Goal: Check status: Check status

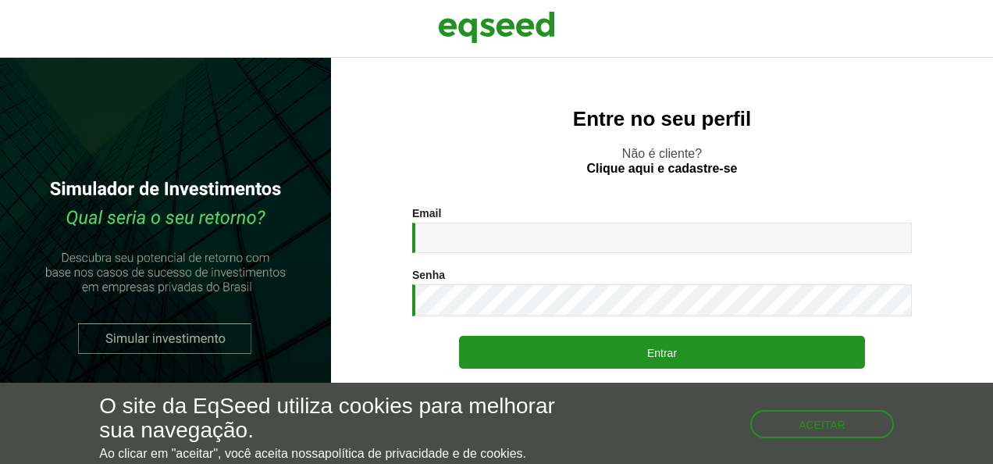
click at [500, 254] on div "Email * Digite seu endereço de e-mail. Senha * Digite a senha que será usada em…" at bounding box center [662, 310] width 500 height 207
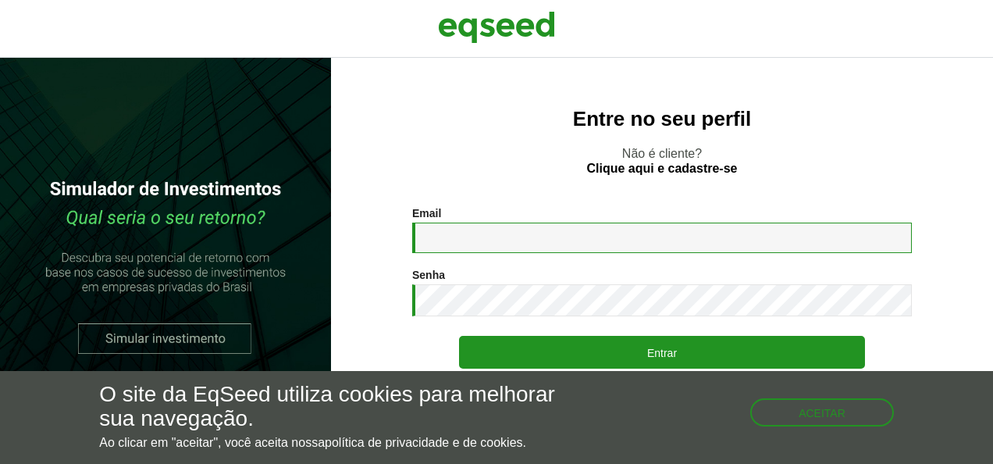
click at [501, 241] on input "Email *" at bounding box center [662, 238] width 500 height 30
type input "**********"
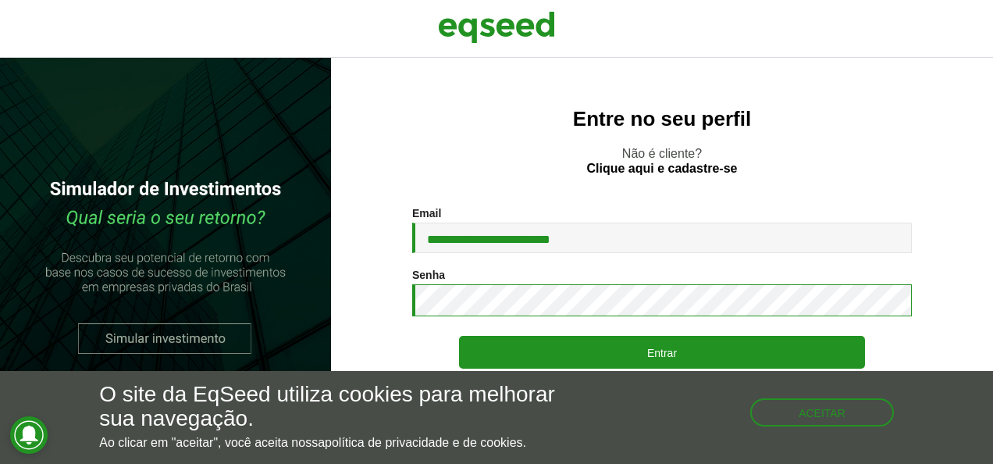
click at [459, 336] on button "Entrar" at bounding box center [662, 352] width 406 height 33
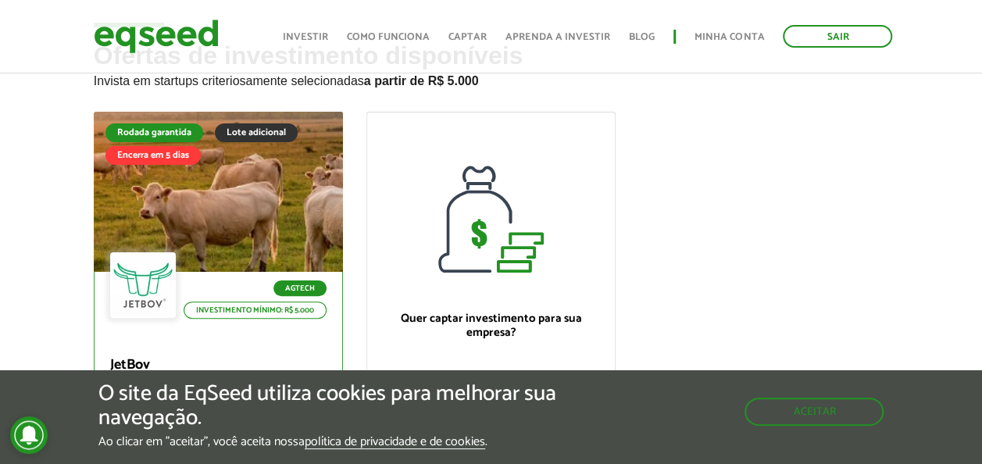
scroll to position [78, 0]
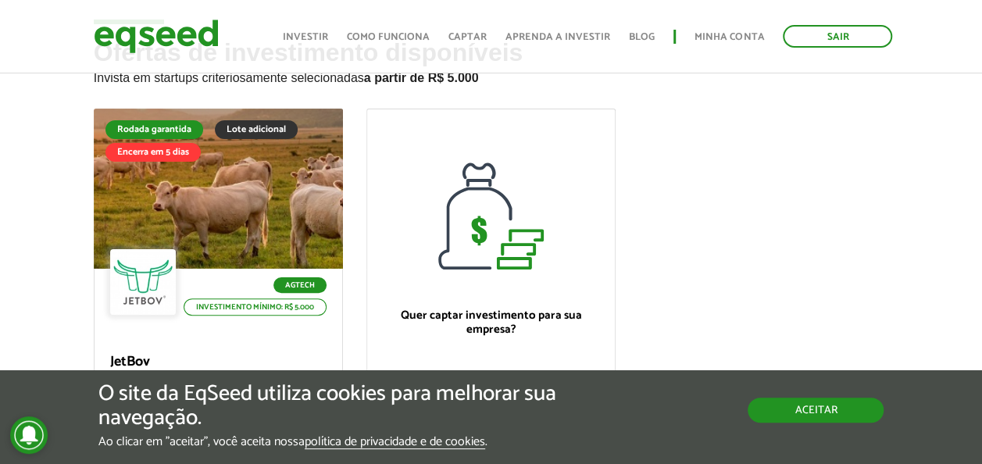
click at [815, 399] on button "Aceitar" at bounding box center [815, 409] width 136 height 25
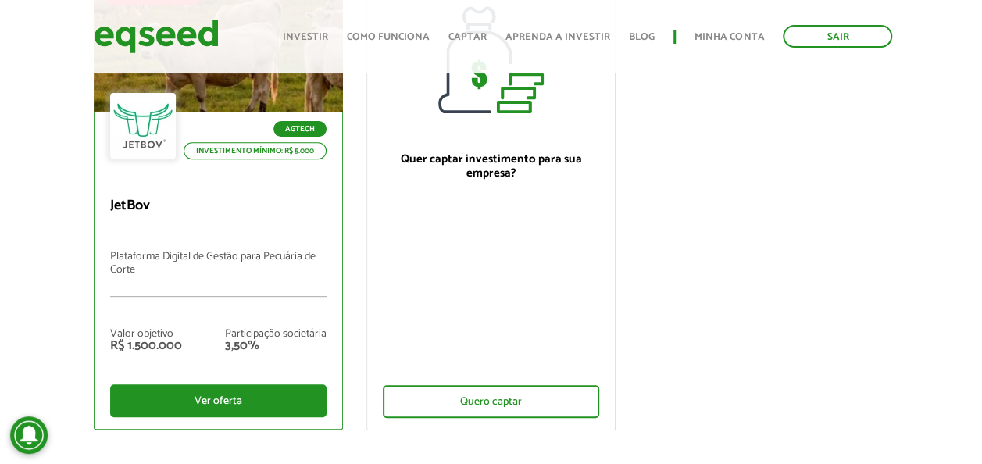
scroll to position [0, 0]
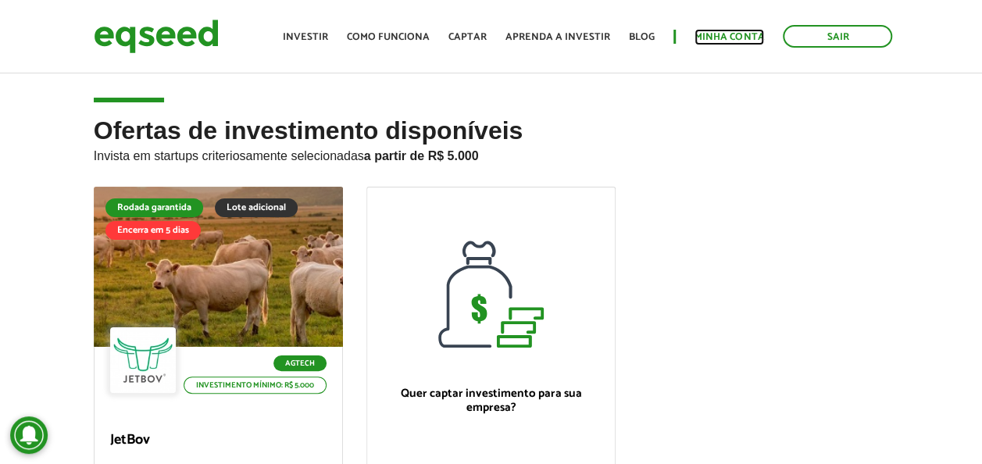
click at [733, 33] on link "Minha conta" at bounding box center [728, 37] width 69 height 10
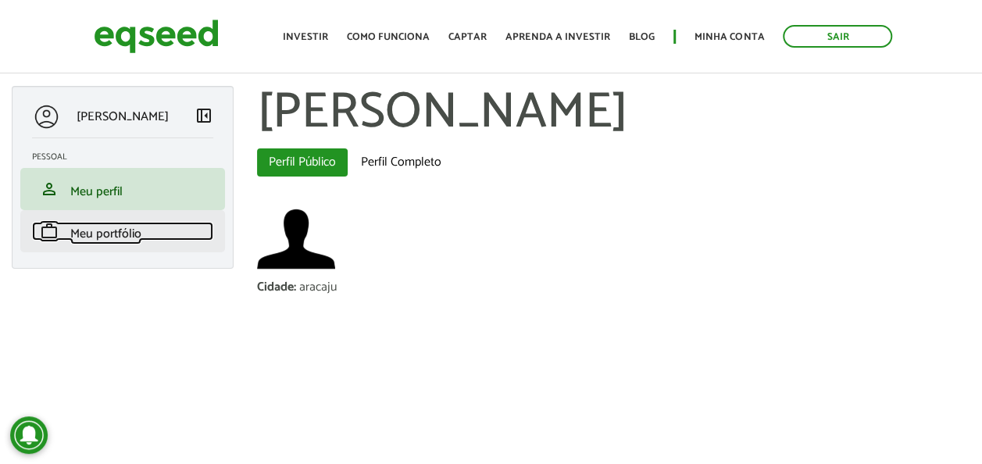
click at [97, 226] on span "Meu portfólio" at bounding box center [105, 233] width 71 height 21
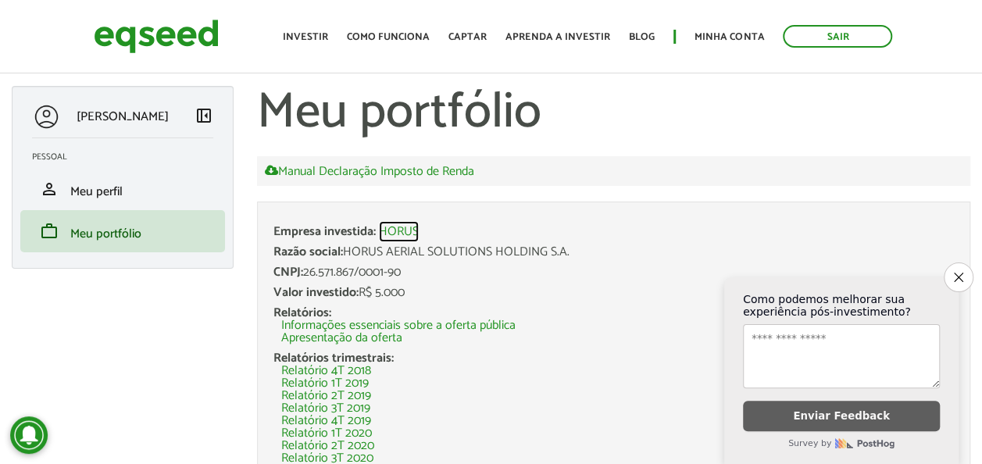
click at [400, 226] on link "HORUS" at bounding box center [399, 232] width 40 height 12
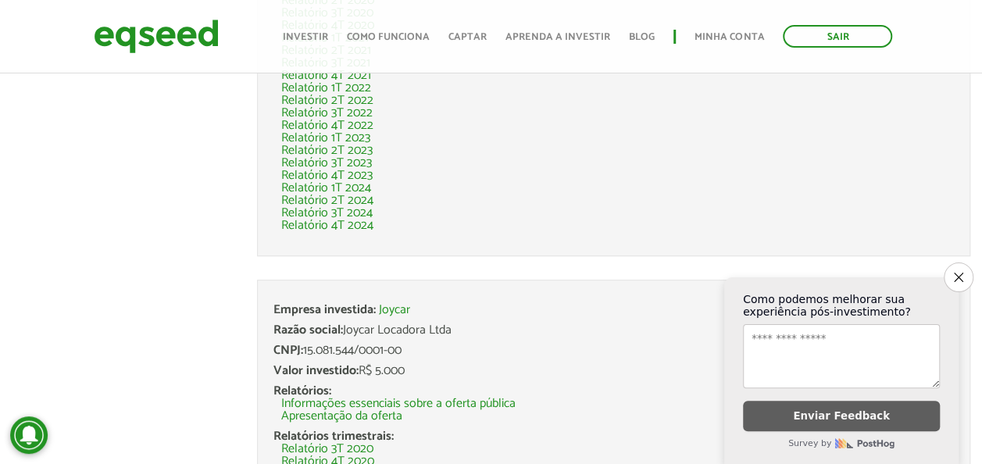
scroll to position [752, 0]
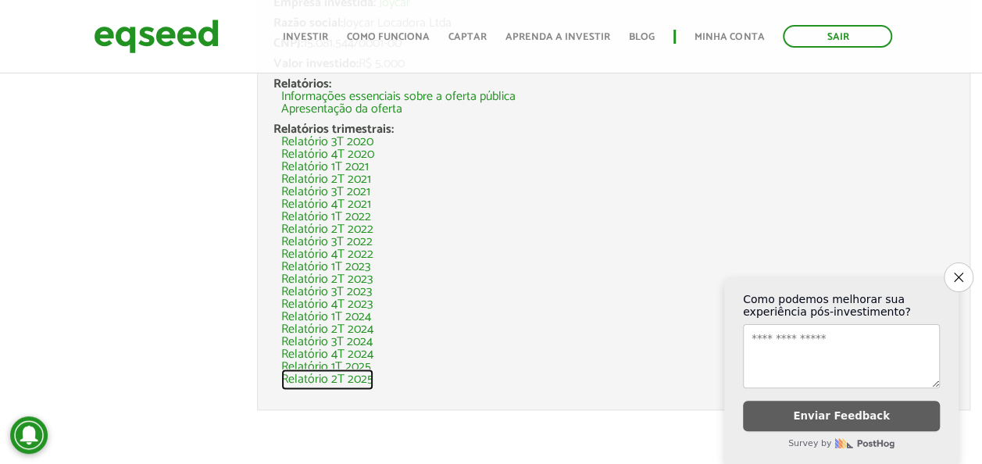
click at [345, 385] on link "Relatório 2T 2025" at bounding box center [327, 379] width 92 height 12
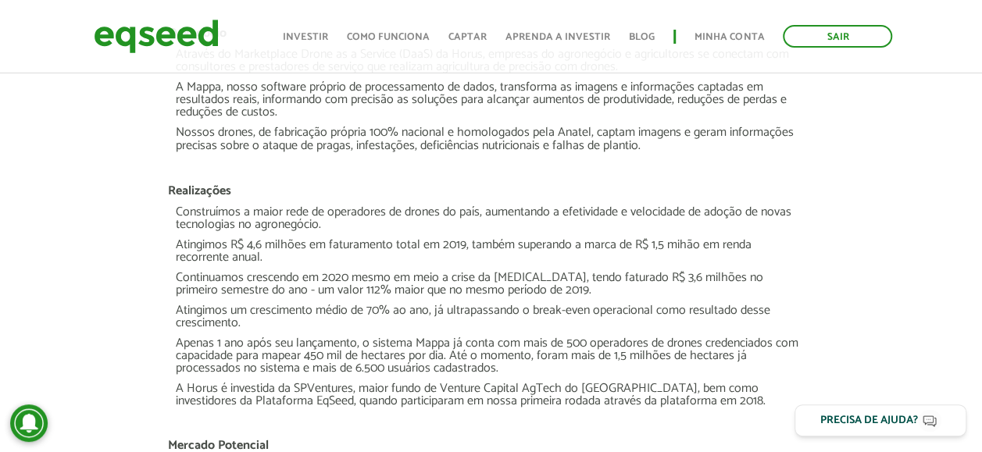
scroll to position [781, 0]
